Goal: Download file/media

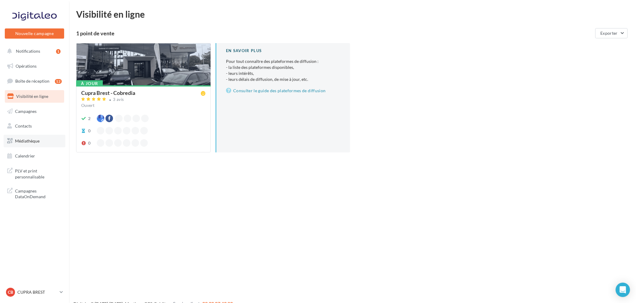
click at [32, 145] on link "Médiathèque" at bounding box center [35, 141] width 62 height 13
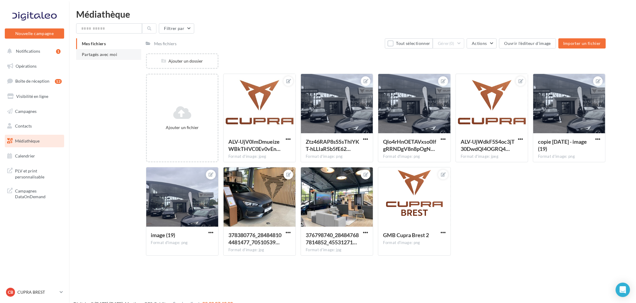
click at [92, 56] on span "Partagés avec moi" at bounding box center [99, 54] width 35 height 5
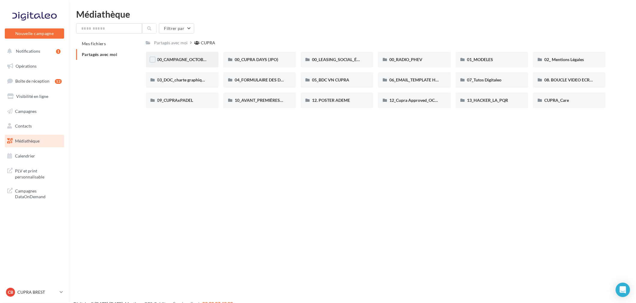
click at [183, 63] on div "00_CAMPAGNE_OCTOBRE" at bounding box center [182, 60] width 73 height 16
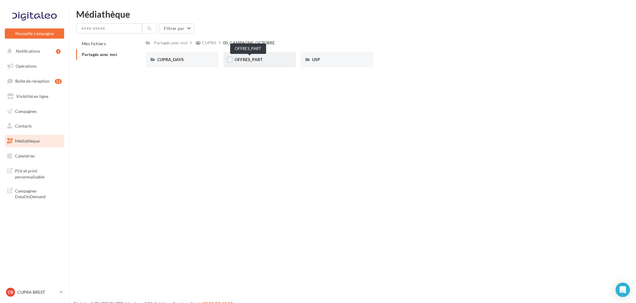
click at [271, 60] on div "OFFRES_PART" at bounding box center [260, 60] width 50 height 6
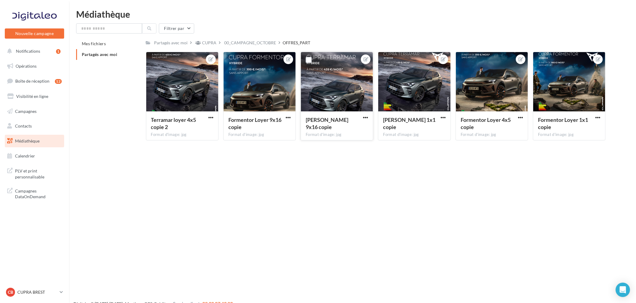
click at [324, 78] on div at bounding box center [337, 82] width 72 height 60
click at [325, 92] on div at bounding box center [337, 82] width 72 height 60
click at [366, 115] on span "button" at bounding box center [365, 117] width 5 height 5
click at [327, 148] on button "Télécharger" at bounding box center [337, 145] width 63 height 16
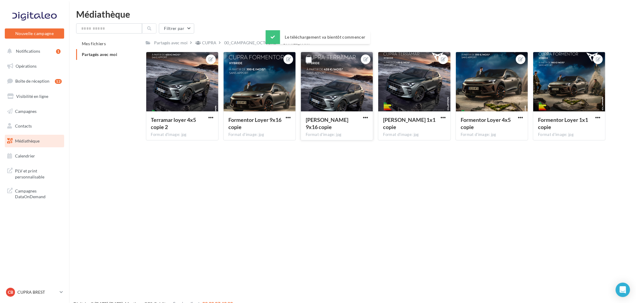
click at [520, 183] on div "Nouvelle campagne Nouvelle campagne Notifications 1 Opérations Boîte de récepti…" at bounding box center [318, 161] width 636 height 303
click at [522, 116] on span "button" at bounding box center [520, 117] width 5 height 5
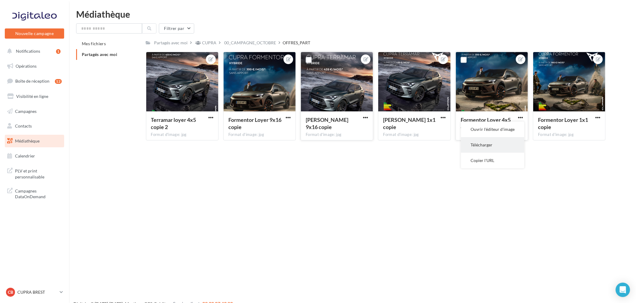
click at [490, 143] on button "Télécharger" at bounding box center [492, 145] width 63 height 16
click at [410, 121] on span "[PERSON_NAME] 1x1 copie" at bounding box center [409, 124] width 52 height 14
click at [346, 223] on div "Nouvelle campagne Nouvelle campagne Notifications 1 Opérations Boîte de récepti…" at bounding box center [318, 161] width 636 height 303
drag, startPoint x: 207, startPoint y: 45, endPoint x: 206, endPoint y: 50, distance: 5.2
click at [206, 46] on div "CUPRA" at bounding box center [209, 43] width 14 height 6
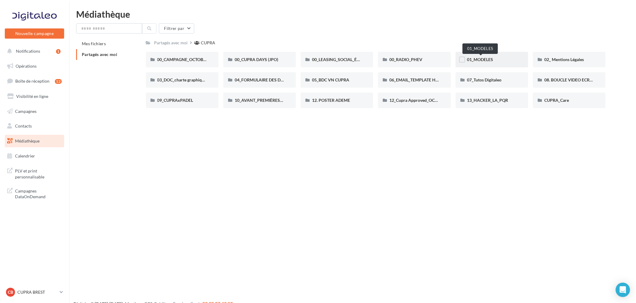
click at [487, 61] on span "01_MODELES" at bounding box center [480, 59] width 26 height 5
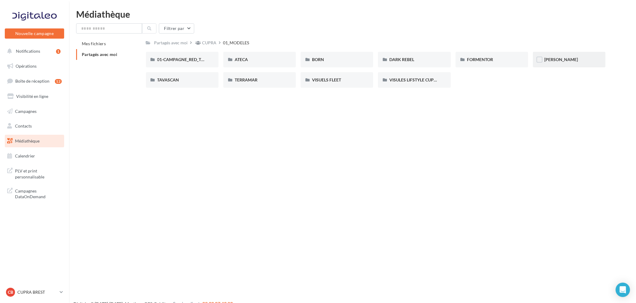
click at [561, 62] on div "[PERSON_NAME]" at bounding box center [569, 60] width 73 height 16
click at [221, 138] on div "Nouvelle campagne Nouvelle campagne Notifications 1 Opérations Boîte de récepti…" at bounding box center [318, 161] width 636 height 303
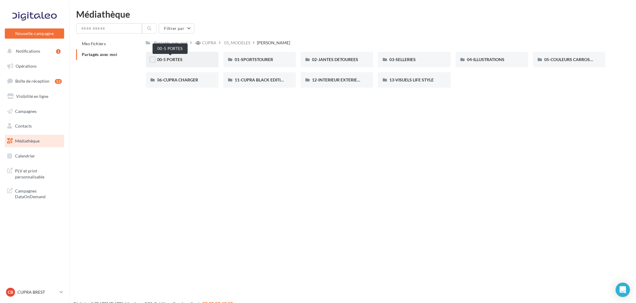
click at [180, 60] on span "00-5 PORTES" at bounding box center [169, 59] width 25 height 5
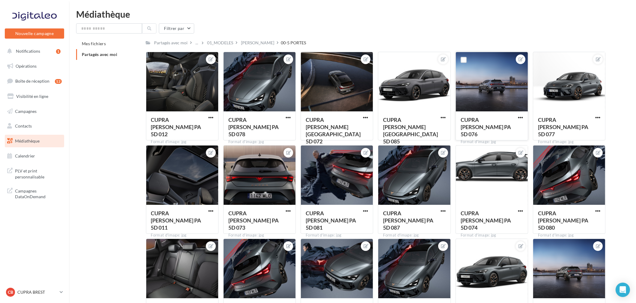
click at [490, 88] on div at bounding box center [492, 82] width 72 height 60
click at [248, 41] on div "[PERSON_NAME]" at bounding box center [257, 43] width 33 height 6
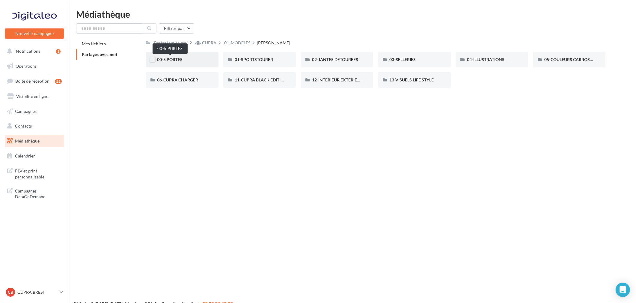
click at [162, 58] on span "00-5 PORTES" at bounding box center [169, 59] width 25 height 5
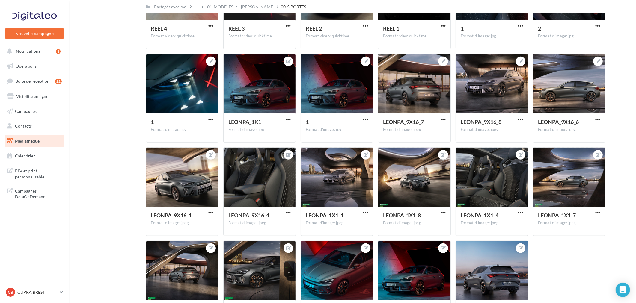
scroll to position [642, 0]
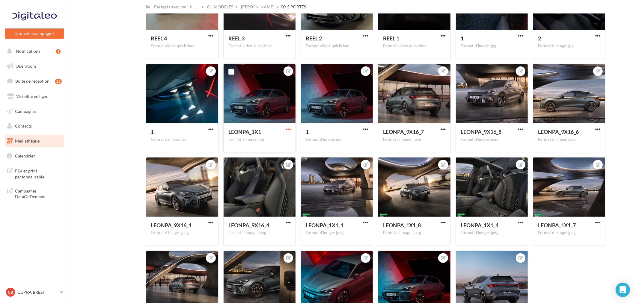
click at [286, 130] on span "button" at bounding box center [288, 129] width 5 height 5
click at [266, 158] on button "Télécharger" at bounding box center [260, 157] width 63 height 16
click at [364, 128] on span "button" at bounding box center [365, 129] width 5 height 5
click at [336, 160] on button "Télécharger" at bounding box center [337, 157] width 63 height 16
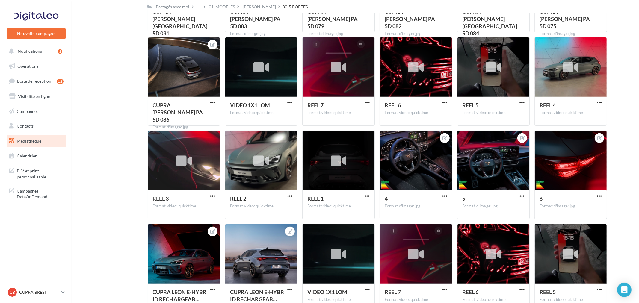
scroll to position [343, 0]
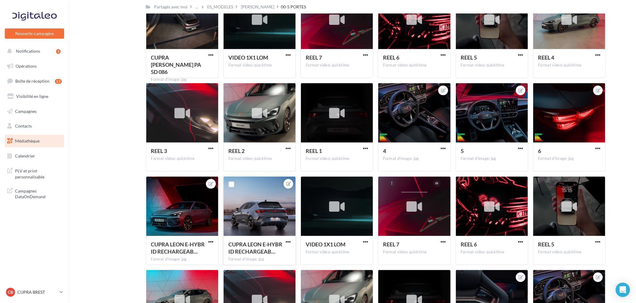
click at [286, 239] on div at bounding box center [287, 242] width 7 height 6
click at [287, 242] on span "button" at bounding box center [288, 241] width 5 height 5
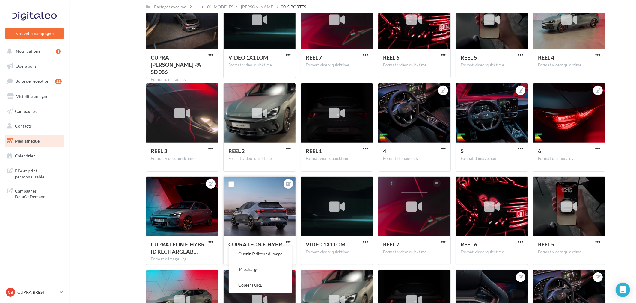
drag, startPoint x: 268, startPoint y: 271, endPoint x: 288, endPoint y: 216, distance: 57.6
click at [269, 269] on button "Télécharger" at bounding box center [260, 270] width 63 height 16
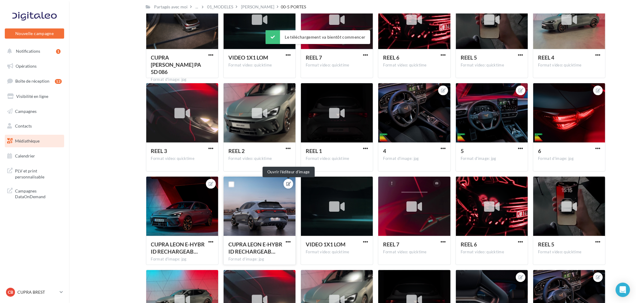
click at [288, 183] on icon at bounding box center [288, 184] width 5 height 4
